Goal: Find specific page/section: Find specific page/section

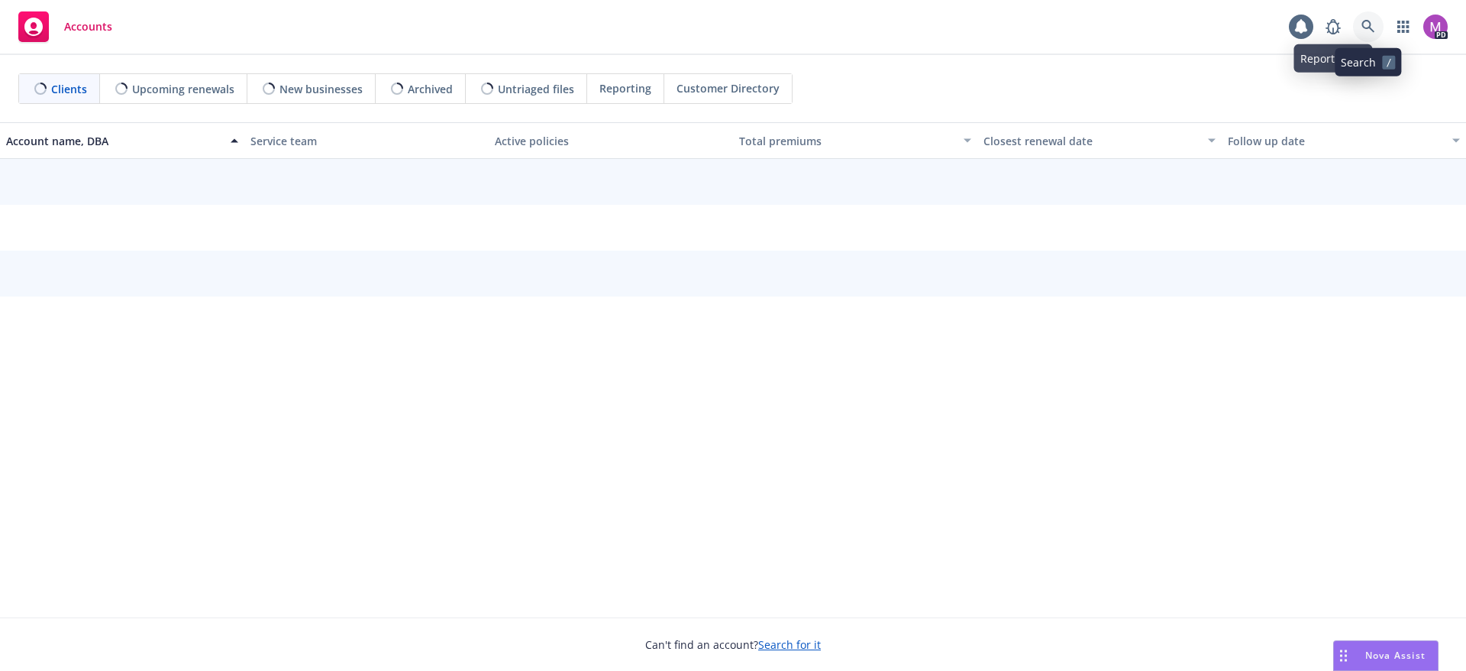
click at [1369, 21] on icon at bounding box center [1368, 26] width 13 height 13
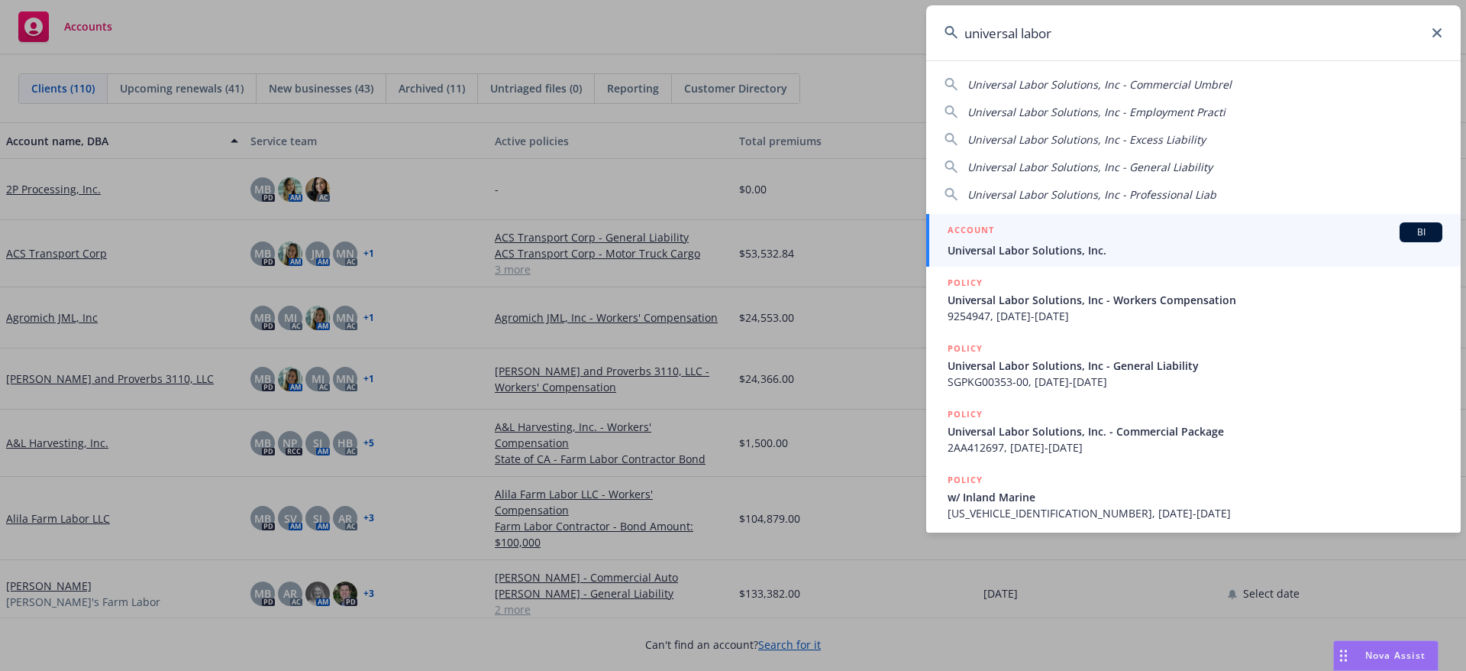
type input "universal labor"
click at [1001, 244] on span "Universal Labor Solutions, Inc." at bounding box center [1195, 250] width 495 height 16
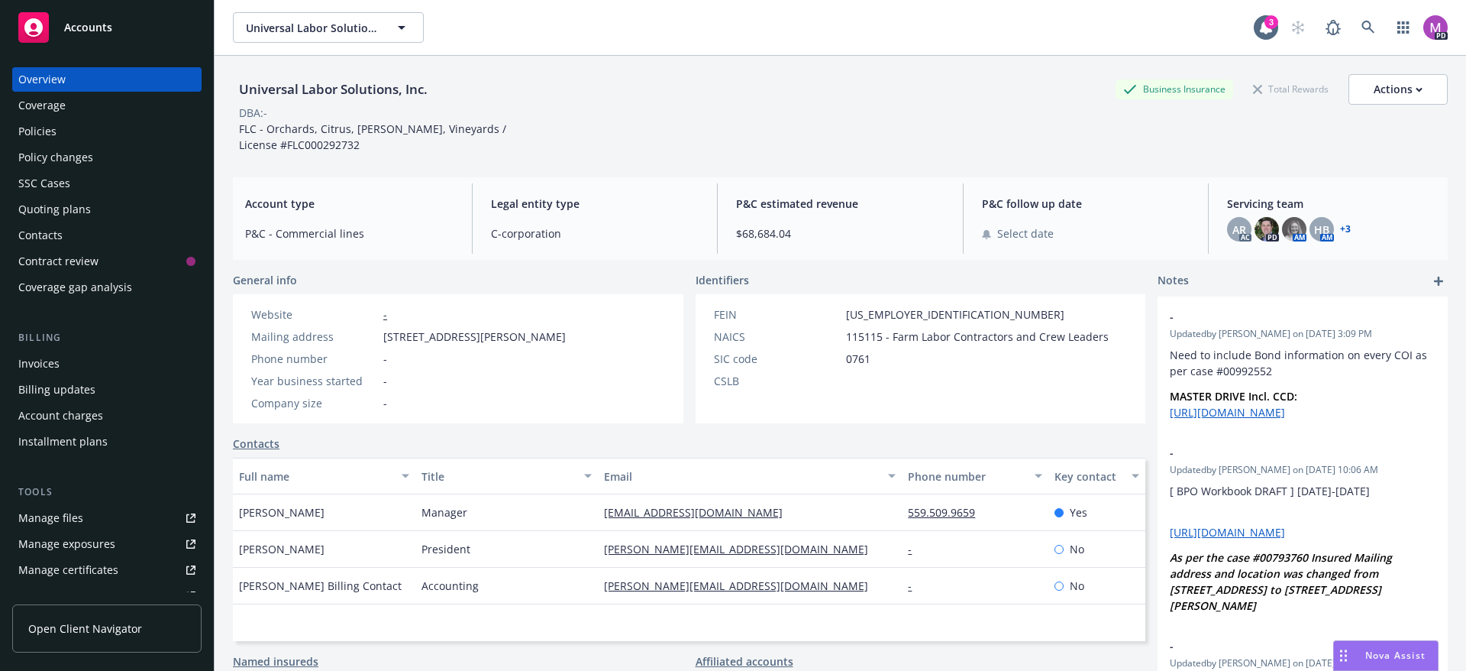
click at [40, 131] on div "Policies" at bounding box center [37, 131] width 38 height 24
